Goal: Information Seeking & Learning: Understand process/instructions

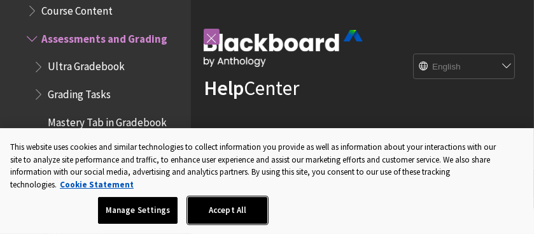
click at [243, 218] on button "Accept All" at bounding box center [228, 210] width 80 height 27
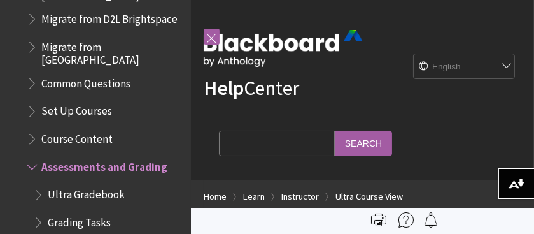
scroll to position [1663, 0]
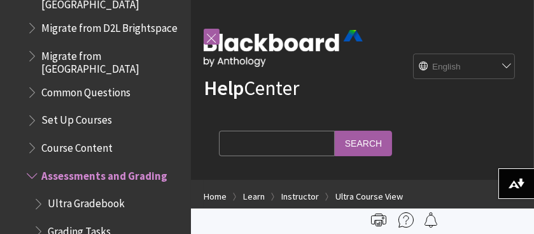
click at [68, 196] on span "Ultra Gradebook" at bounding box center [86, 201] width 77 height 17
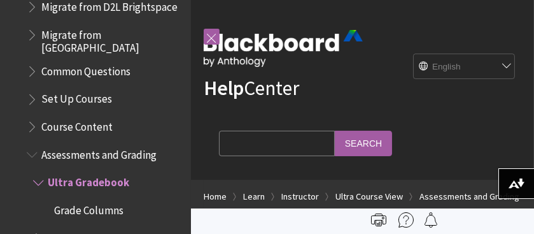
scroll to position [1683, 0]
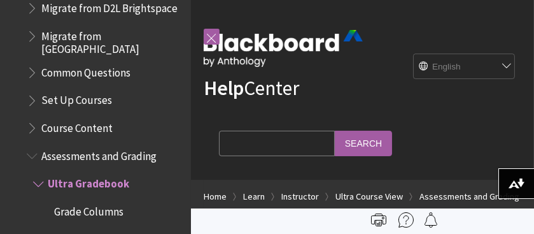
click at [59, 97] on span "Set Up Courses" at bounding box center [76, 98] width 71 height 17
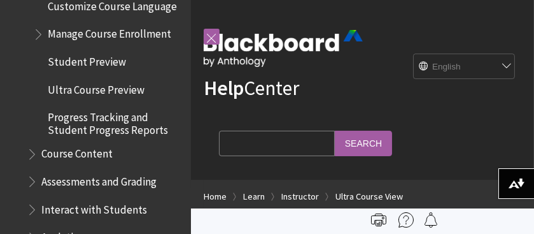
scroll to position [1922, 0]
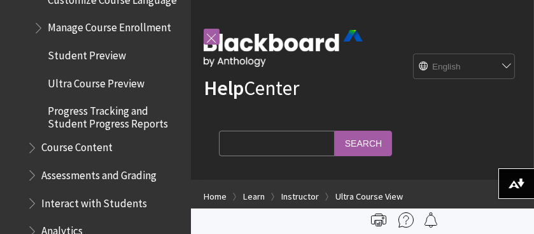
click at [31, 183] on span "Assessments and Grading" at bounding box center [105, 175] width 157 height 22
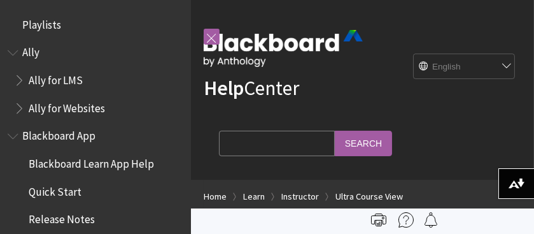
scroll to position [1800, 0]
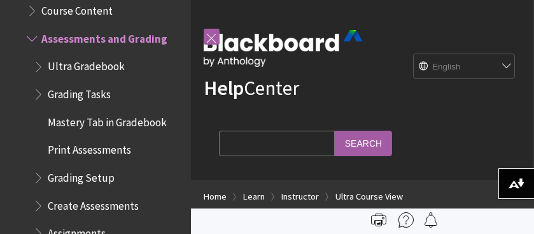
click at [38, 65] on span "Ultra Gradebook" at bounding box center [108, 67] width 150 height 22
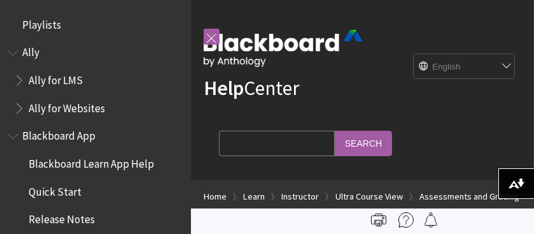
scroll to position [1828, 0]
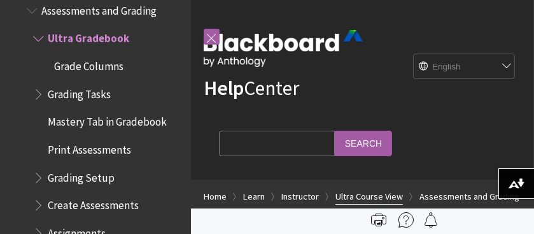
click at [371, 196] on link "Ultra Course View" at bounding box center [370, 197] width 68 height 16
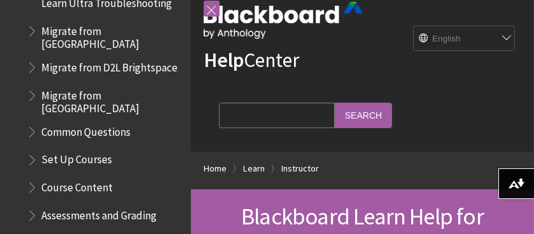
scroll to position [1632, 0]
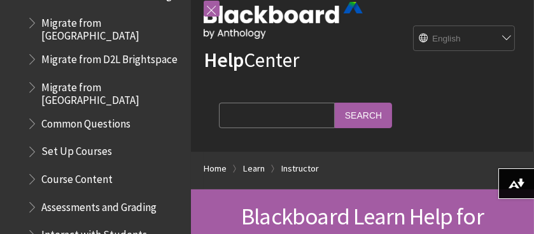
click at [33, 203] on span "Book outline for Blackboard Learn Help" at bounding box center [33, 204] width 13 height 16
click at [66, 224] on span "Ultra Gradebook" at bounding box center [86, 232] width 77 height 17
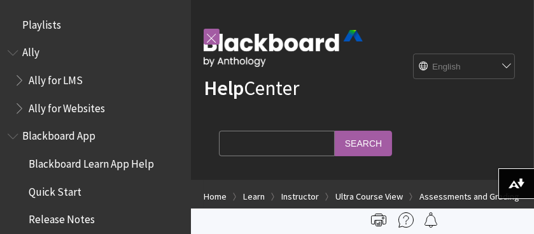
scroll to position [1828, 0]
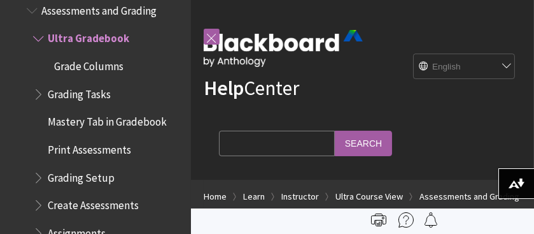
click at [61, 172] on span "Grading Setup" at bounding box center [81, 175] width 67 height 17
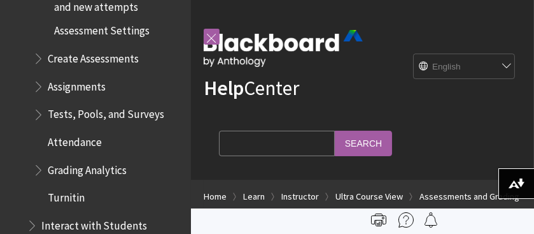
scroll to position [2162, 0]
